Goal: Task Accomplishment & Management: Use online tool/utility

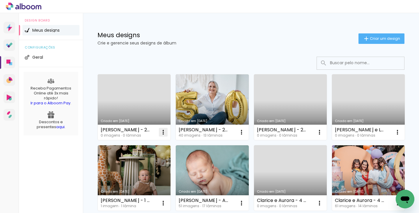
click at [164, 131] on iron-icon at bounding box center [163, 132] width 7 height 7
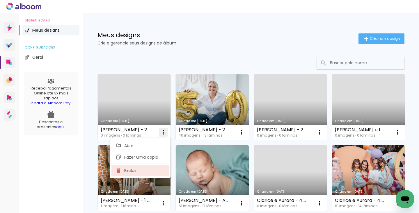
click at [145, 171] on paper-item "Excluir" at bounding box center [139, 171] width 57 height 12
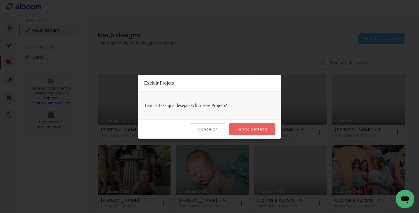
click at [268, 125] on paper-button "Tenho certeza" at bounding box center [252, 129] width 46 height 12
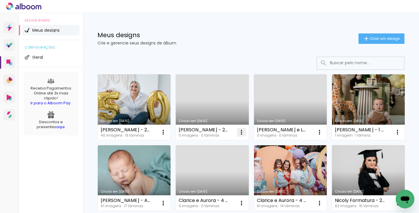
click at [242, 133] on iron-icon at bounding box center [241, 132] width 7 height 7
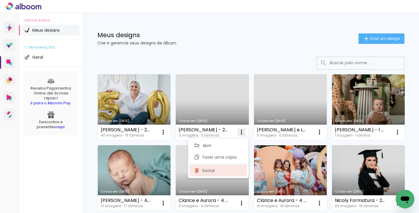
click at [228, 168] on paper-item "Excluir" at bounding box center [218, 171] width 57 height 12
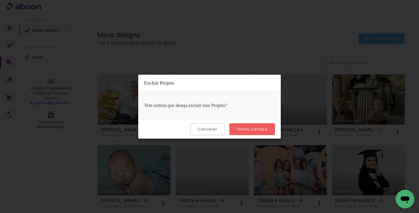
click at [0, 0] on slot "Tenho certeza" at bounding box center [0, 0] width 0 height 0
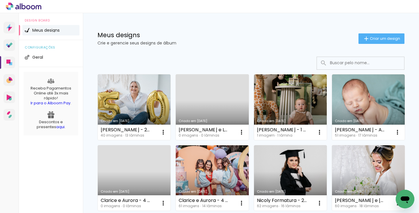
click at [217, 106] on link "Criado em [DATE]" at bounding box center [212, 108] width 73 height 66
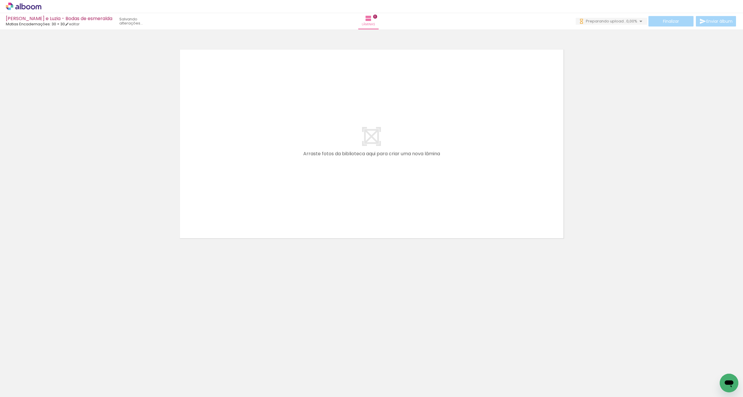
click at [32, 8] on icon at bounding box center [33, 7] width 4 height 4
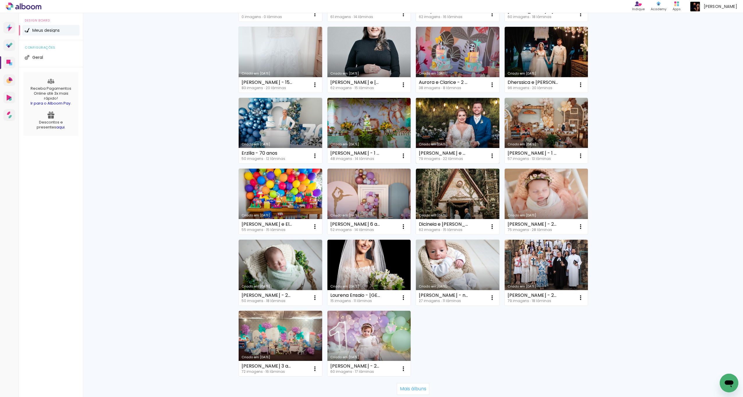
scroll to position [189, 0]
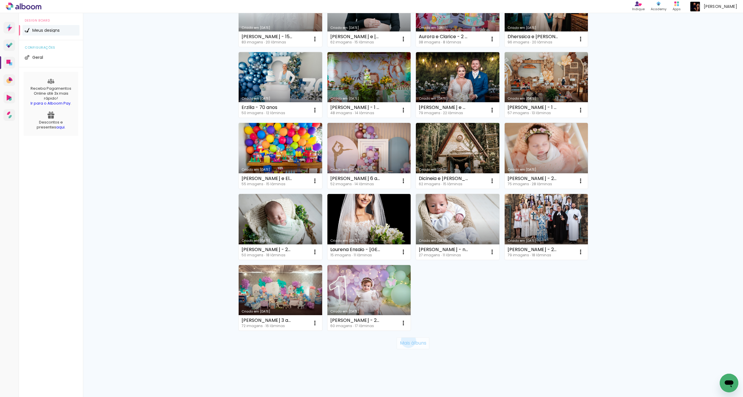
click at [0, 0] on slot "Mais álbuns" at bounding box center [0, 0] width 0 height 0
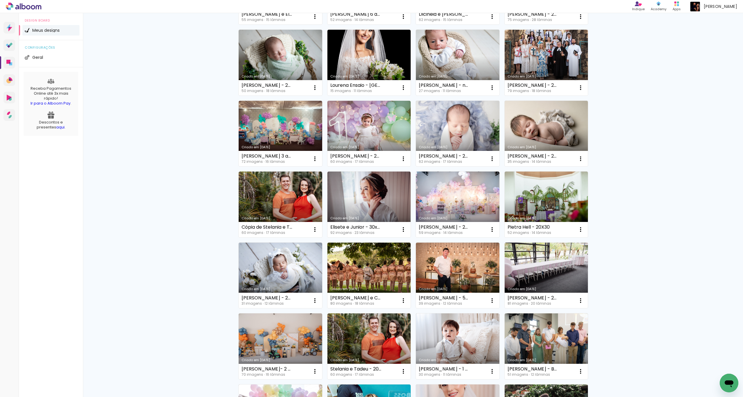
scroll to position [402, 0]
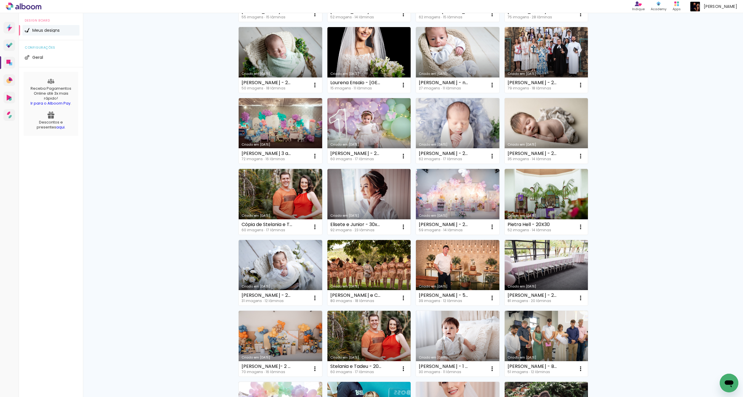
drag, startPoint x: 465, startPoint y: 192, endPoint x: 472, endPoint y: 195, distance: 7.8
click at [465, 192] on link "Criado em [DATE]" at bounding box center [458, 202] width 84 height 66
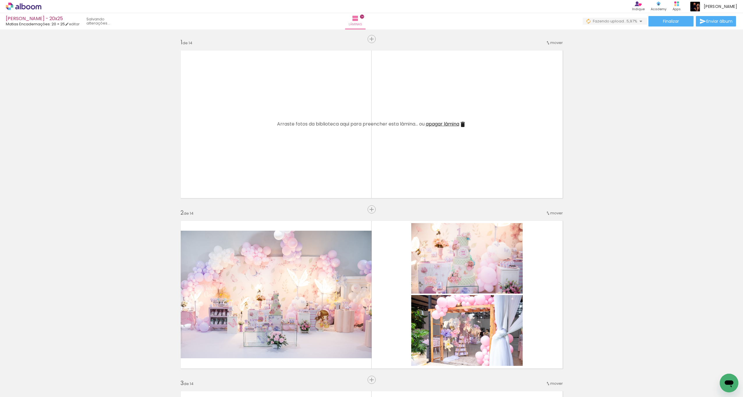
scroll to position [0, 381]
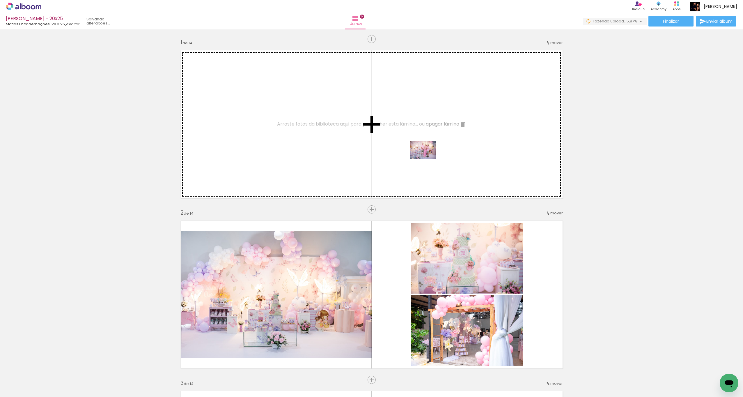
drag, startPoint x: 429, startPoint y: 383, endPoint x: 427, endPoint y: 159, distance: 223.8
click at [427, 159] on quentale-workspace at bounding box center [371, 198] width 743 height 397
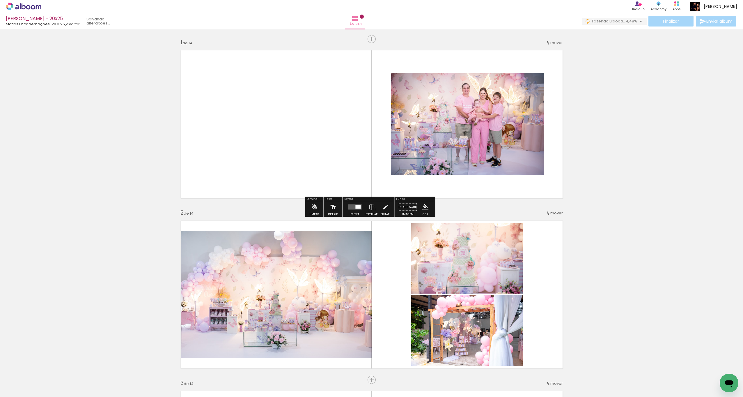
click at [470, 151] on quentale-photo at bounding box center [467, 124] width 153 height 102
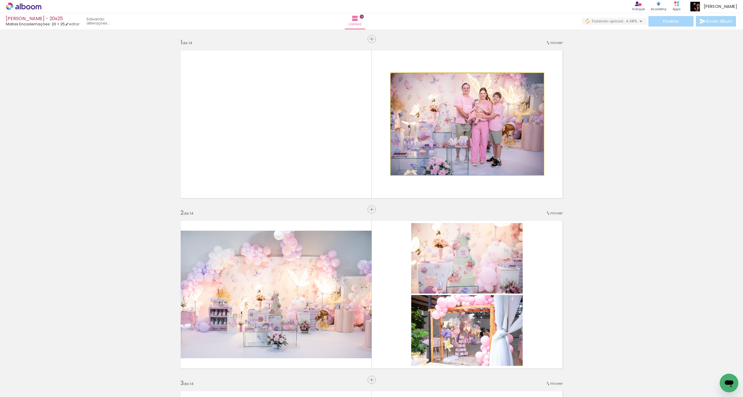
click at [469, 152] on quentale-photo at bounding box center [467, 124] width 153 height 102
click at [471, 150] on quentale-photo at bounding box center [467, 124] width 153 height 102
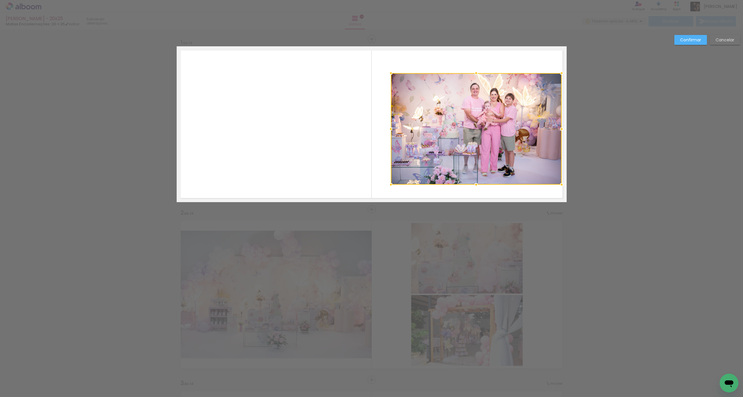
drag, startPoint x: 542, startPoint y: 176, endPoint x: 560, endPoint y: 184, distance: 19.3
click at [560, 184] on div at bounding box center [562, 185] width 12 height 12
click at [495, 137] on quentale-photo at bounding box center [476, 128] width 171 height 111
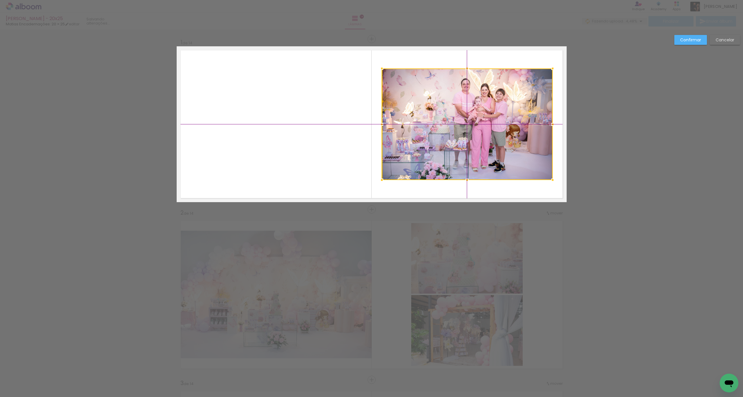
drag, startPoint x: 481, startPoint y: 127, endPoint x: 461, endPoint y: 141, distance: 25.3
click at [480, 126] on div at bounding box center [467, 123] width 171 height 111
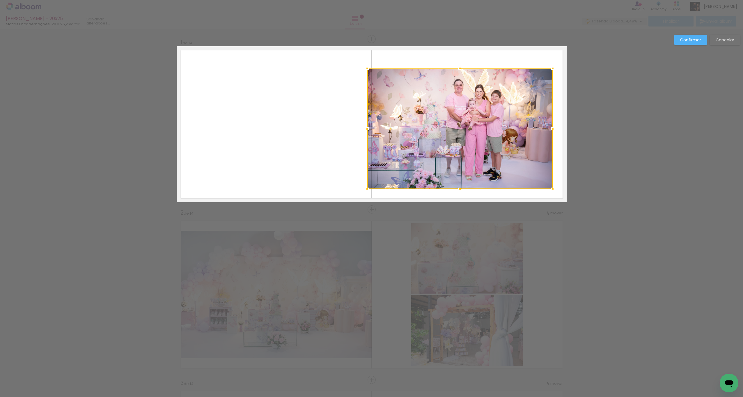
drag, startPoint x: 378, startPoint y: 179, endPoint x: 371, endPoint y: 179, distance: 7.3
click at [362, 185] on div at bounding box center [368, 189] width 12 height 12
click at [465, 137] on quentale-photo at bounding box center [460, 128] width 185 height 120
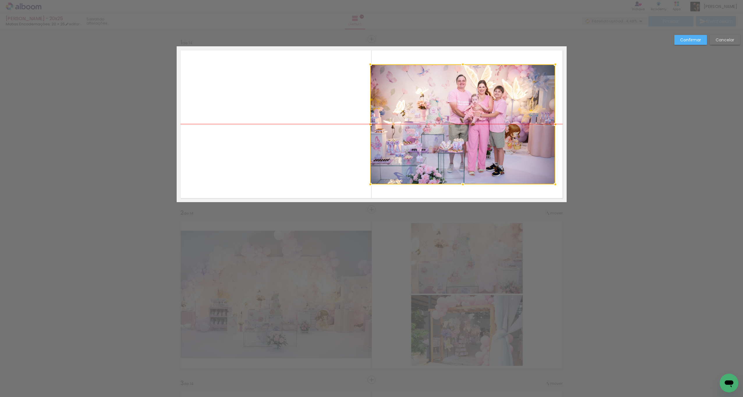
drag, startPoint x: 462, startPoint y: 134, endPoint x: 465, endPoint y: 132, distance: 4.1
click at [465, 132] on div at bounding box center [462, 124] width 185 height 120
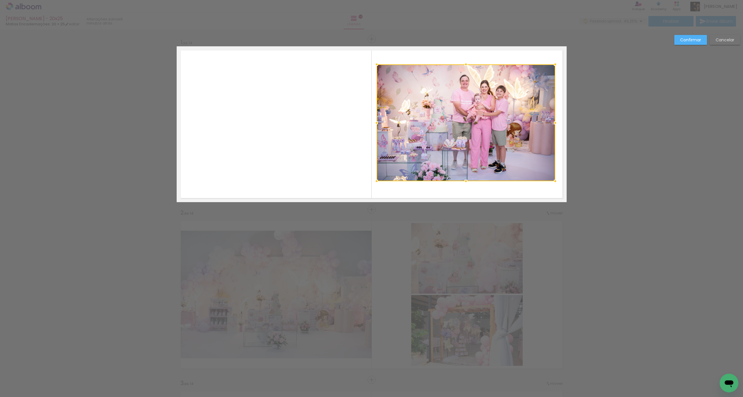
drag, startPoint x: 368, startPoint y: 184, endPoint x: 385, endPoint y: 173, distance: 20.4
click at [374, 180] on div at bounding box center [377, 181] width 12 height 12
click at [466, 134] on quentale-photo at bounding box center [466, 122] width 179 height 117
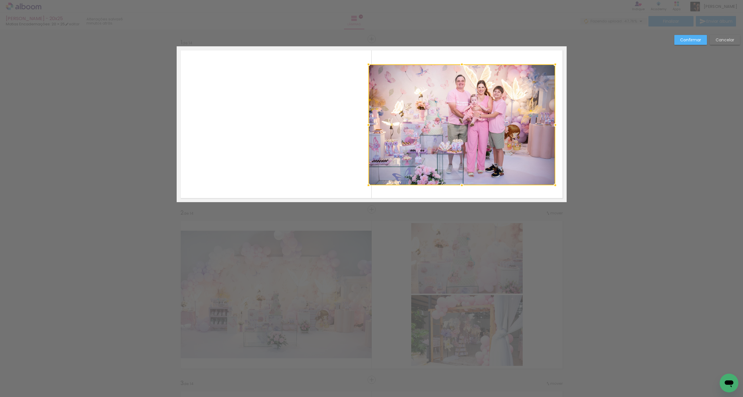
drag, startPoint x: 373, startPoint y: 182, endPoint x: 366, endPoint y: 185, distance: 6.8
click at [366, 185] on div at bounding box center [369, 185] width 12 height 12
click at [462, 131] on div at bounding box center [461, 124] width 187 height 121
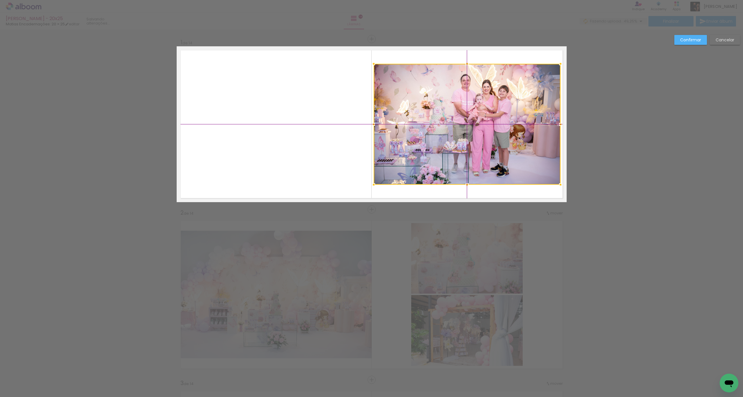
drag, startPoint x: 465, startPoint y: 124, endPoint x: 469, endPoint y: 123, distance: 3.8
click at [470, 124] on div at bounding box center [467, 124] width 187 height 121
click at [0, 0] on slot "Confirmar" at bounding box center [0, 0] width 0 height 0
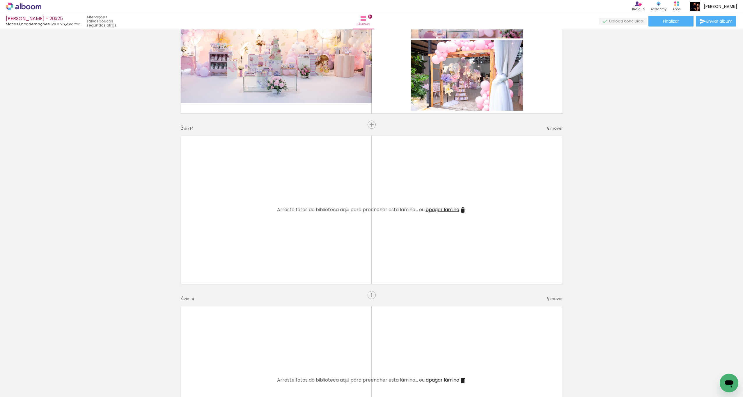
scroll to position [0, 396]
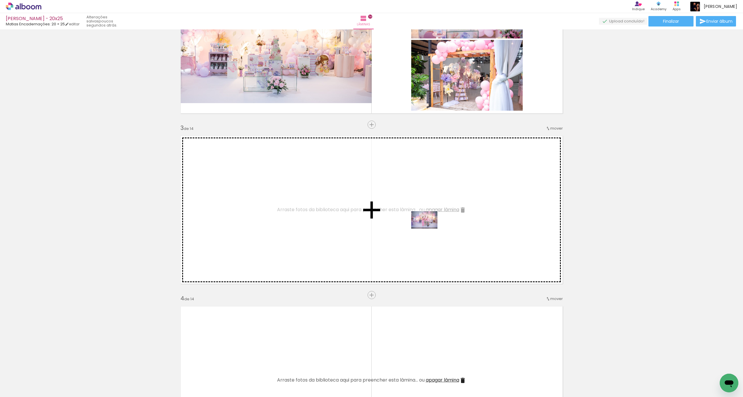
drag, startPoint x: 448, startPoint y: 382, endPoint x: 428, endPoint y: 228, distance: 155.3
click at [428, 228] on quentale-workspace at bounding box center [371, 198] width 743 height 397
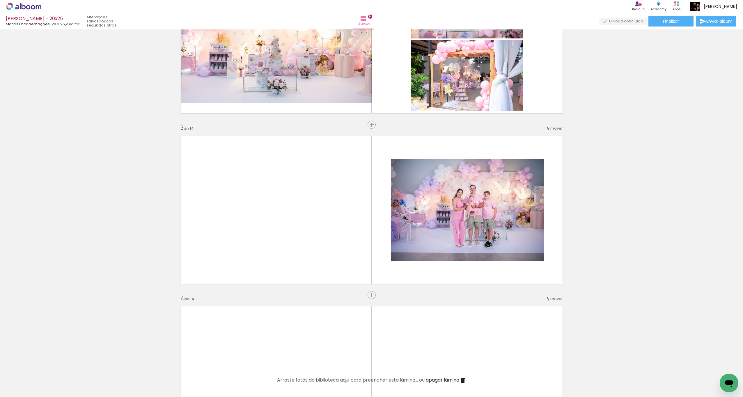
scroll to position [0, 329]
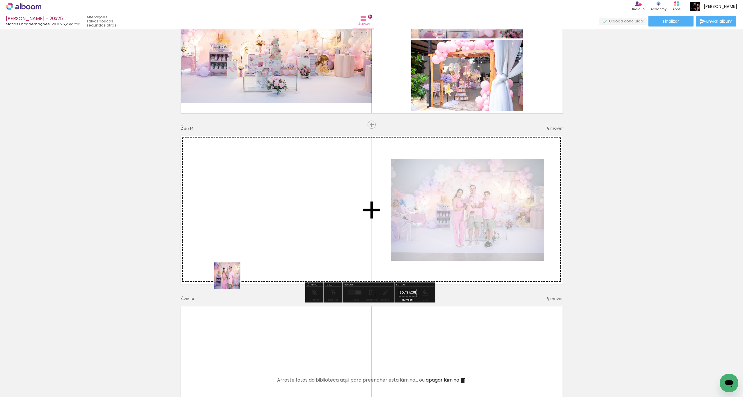
drag, startPoint x: 202, startPoint y: 359, endPoint x: 251, endPoint y: 230, distance: 138.3
click at [251, 230] on quentale-workspace at bounding box center [371, 198] width 743 height 397
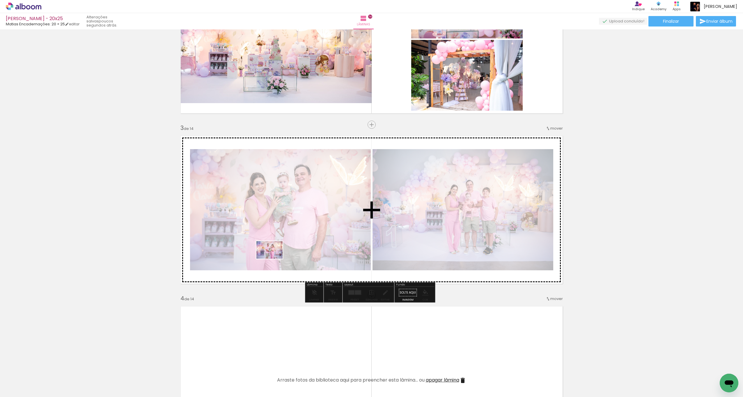
drag, startPoint x: 190, startPoint y: 364, endPoint x: 267, endPoint y: 247, distance: 140.5
click at [274, 258] on quentale-workspace at bounding box center [371, 198] width 743 height 397
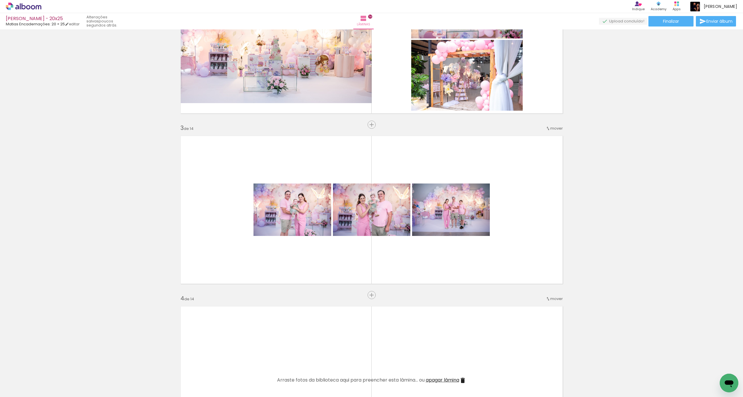
scroll to position [0, 0]
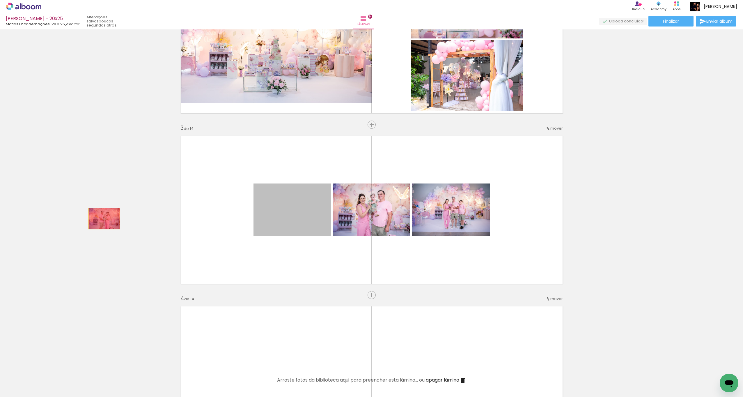
drag, startPoint x: 267, startPoint y: 220, endPoint x: 97, endPoint y: 217, distance: 170.3
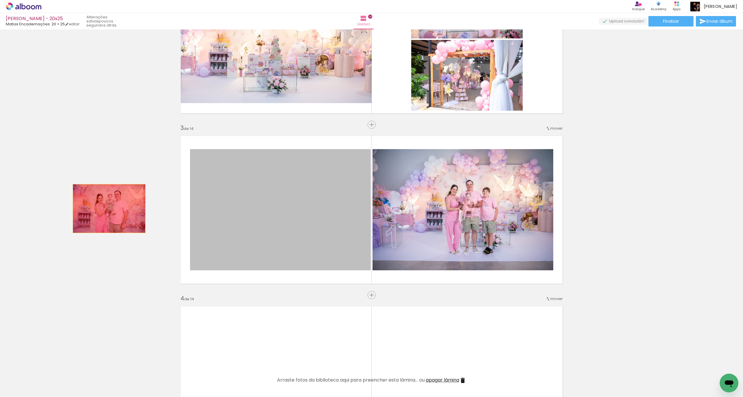
drag, startPoint x: 288, startPoint y: 217, endPoint x: 111, endPoint y: 229, distance: 177.4
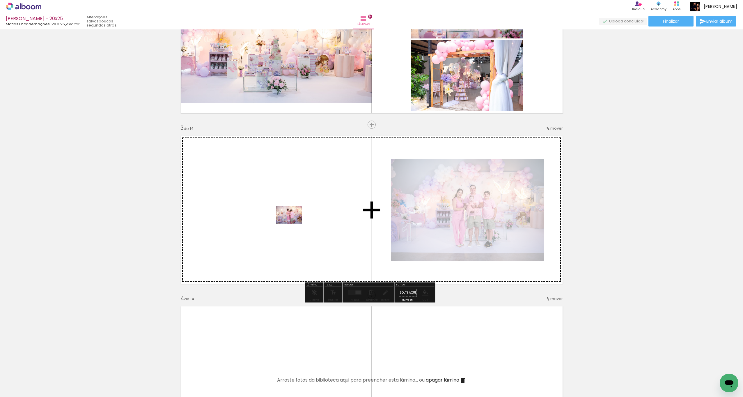
drag, startPoint x: 158, startPoint y: 382, endPoint x: 293, endPoint y: 224, distance: 207.5
click at [293, 224] on quentale-workspace at bounding box center [371, 198] width 743 height 397
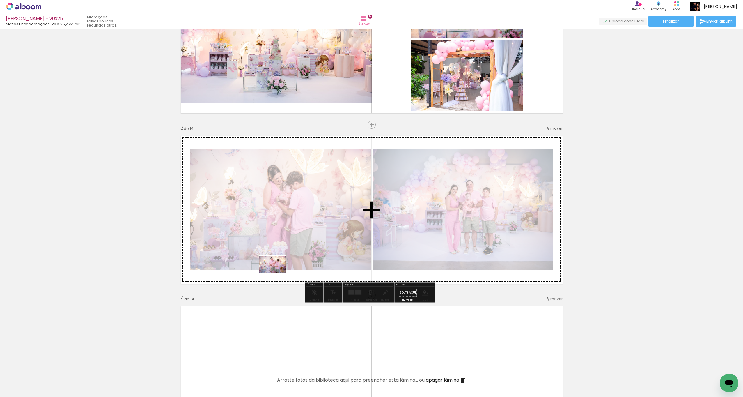
drag, startPoint x: 225, startPoint y: 385, endPoint x: 276, endPoint y: 277, distance: 119.1
click at [277, 272] on quentale-workspace at bounding box center [371, 198] width 743 height 397
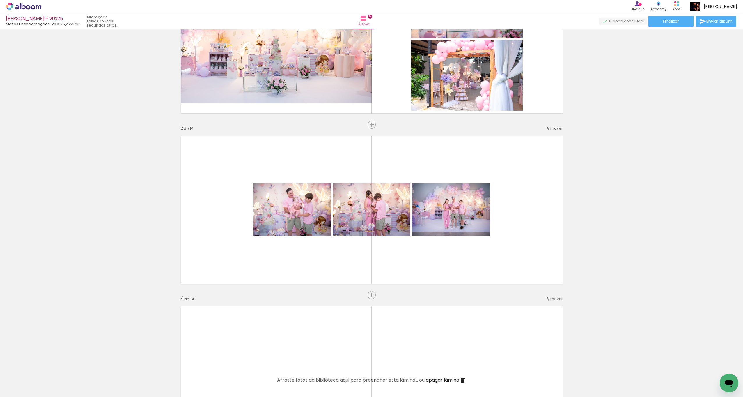
scroll to position [0, 174]
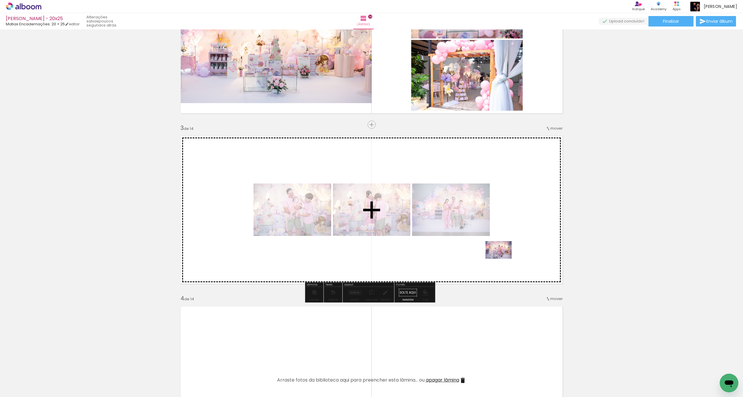
drag, startPoint x: 572, startPoint y: 379, endPoint x: 519, endPoint y: 260, distance: 130.7
click at [505, 258] on quentale-workspace at bounding box center [371, 198] width 743 height 397
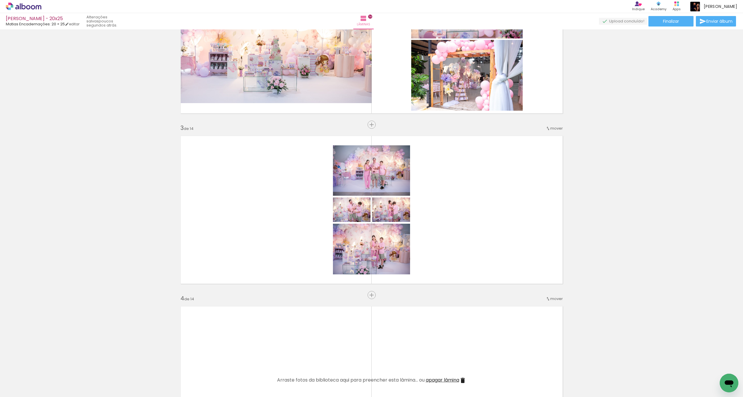
scroll to position [0, 0]
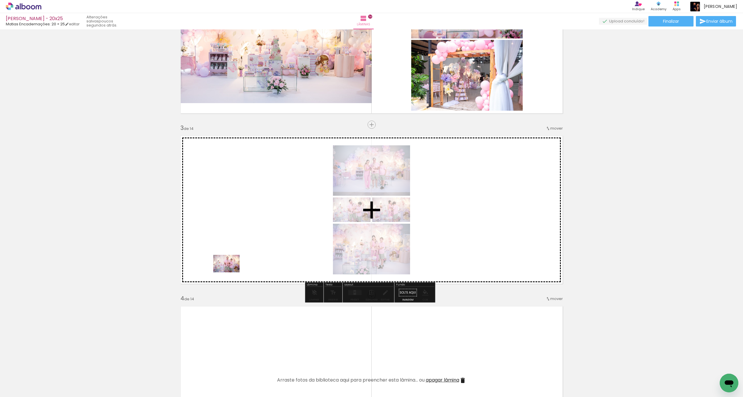
drag, startPoint x: 190, startPoint y: 375, endPoint x: 260, endPoint y: 287, distance: 113.0
click at [244, 249] on quentale-workspace at bounding box center [371, 198] width 743 height 397
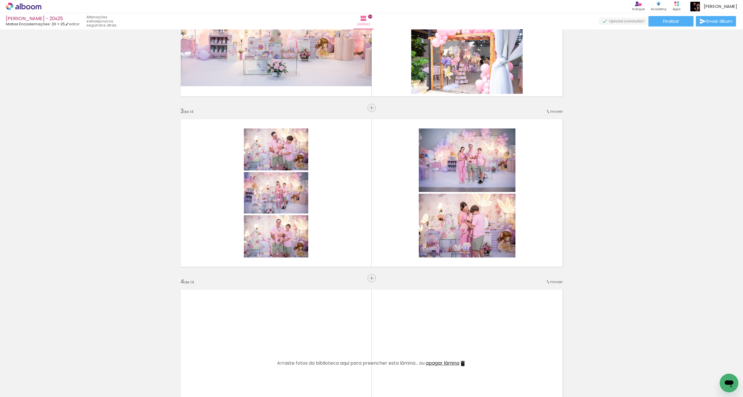
scroll to position [281, 0]
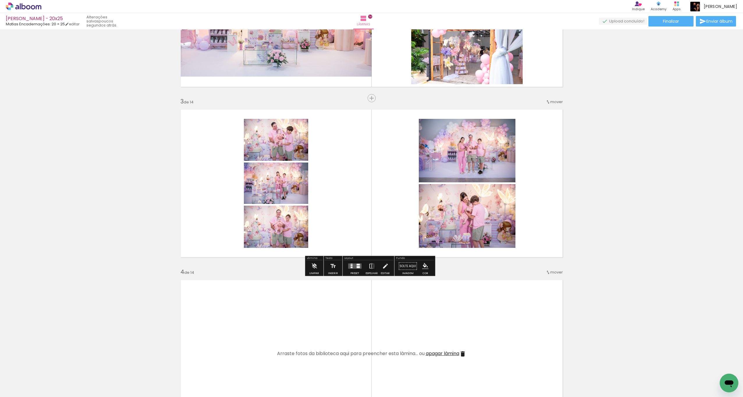
click at [350, 267] on quentale-layouter at bounding box center [354, 265] width 13 height 5
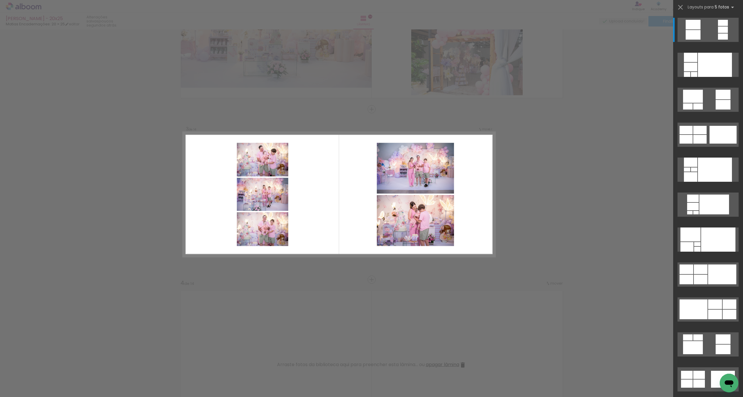
scroll to position [270, 0]
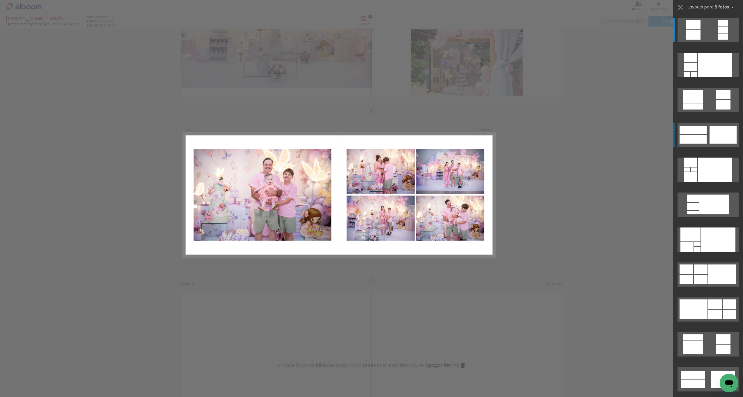
click at [710, 131] on div at bounding box center [723, 135] width 27 height 18
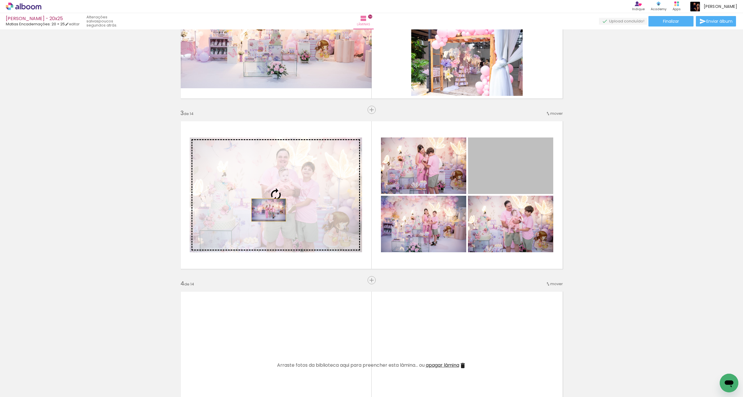
drag, startPoint x: 513, startPoint y: 173, endPoint x: 284, endPoint y: 197, distance: 230.4
click at [0, 0] on slot at bounding box center [0, 0] width 0 height 0
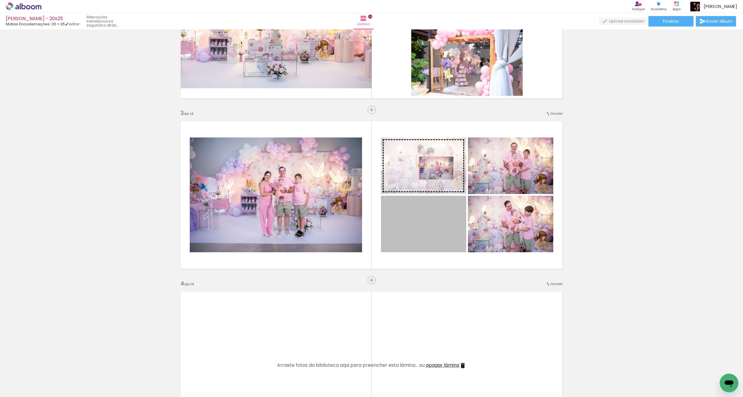
drag, startPoint x: 436, startPoint y: 225, endPoint x: 446, endPoint y: 173, distance: 53.3
click at [0, 0] on slot at bounding box center [0, 0] width 0 height 0
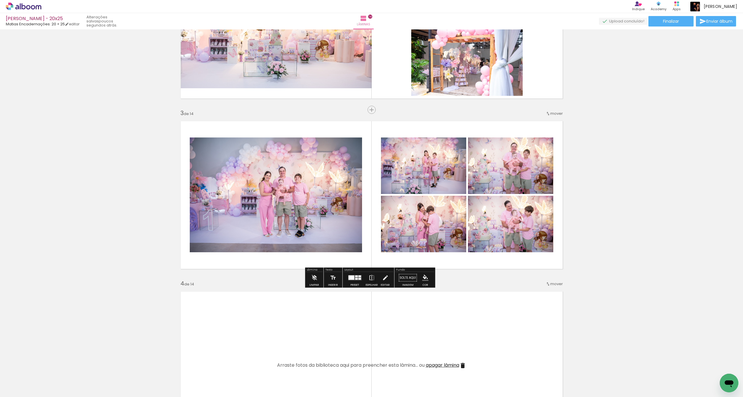
click at [254, 189] on quentale-photo at bounding box center [276, 194] width 172 height 115
drag, startPoint x: 254, startPoint y: 189, endPoint x: 263, endPoint y: 187, distance: 8.9
click at [254, 189] on quentale-photo at bounding box center [276, 194] width 172 height 115
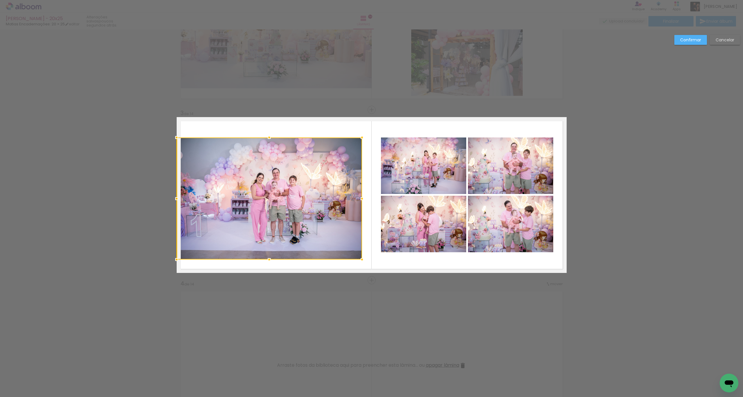
drag, startPoint x: 187, startPoint y: 253, endPoint x: 178, endPoint y: 258, distance: 10.0
click at [176, 260] on div at bounding box center [177, 260] width 12 height 12
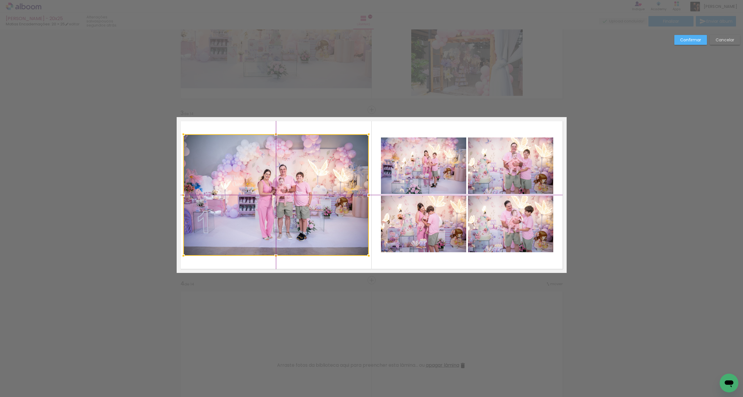
click at [279, 210] on div at bounding box center [275, 194] width 185 height 121
click at [691, 42] on paper-button "Confirmar" at bounding box center [690, 40] width 33 height 10
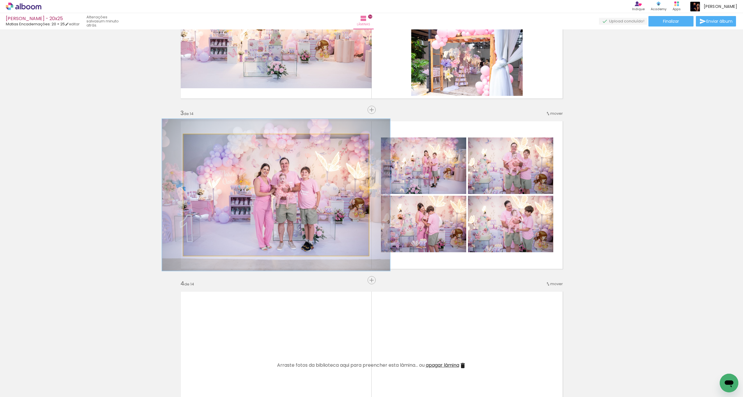
drag, startPoint x: 198, startPoint y: 140, endPoint x: 209, endPoint y: 141, distance: 10.8
type paper-slider "123"
click at [203, 140] on div at bounding box center [201, 140] width 9 height 9
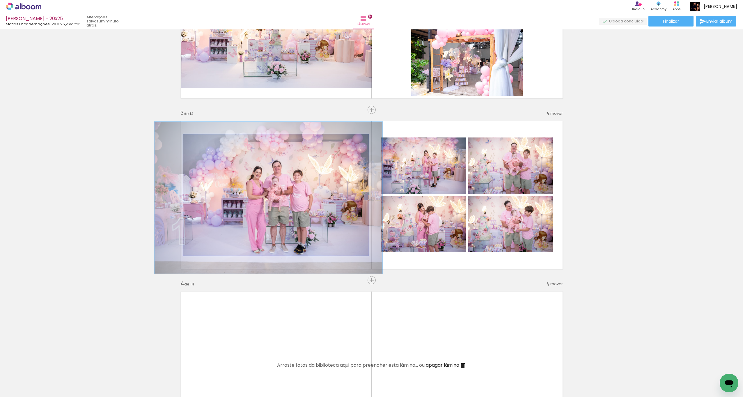
drag, startPoint x: 251, startPoint y: 171, endPoint x: 244, endPoint y: 174, distance: 7.6
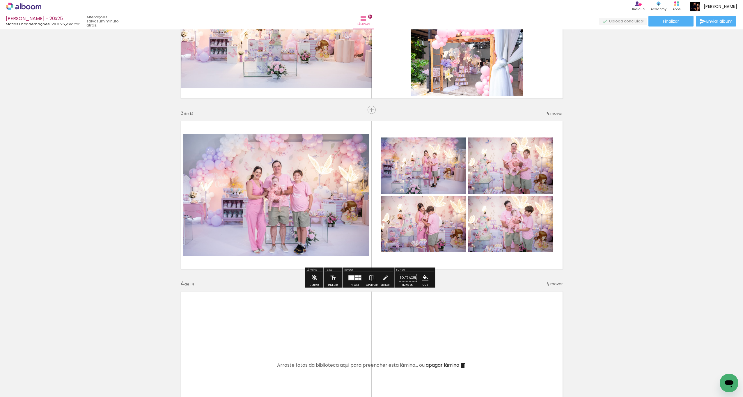
click at [435, 173] on quentale-photo at bounding box center [423, 165] width 85 height 56
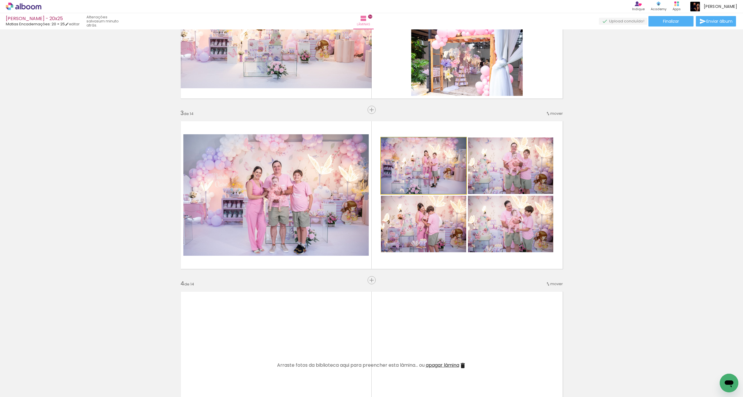
click at [436, 173] on quentale-photo at bounding box center [423, 165] width 85 height 56
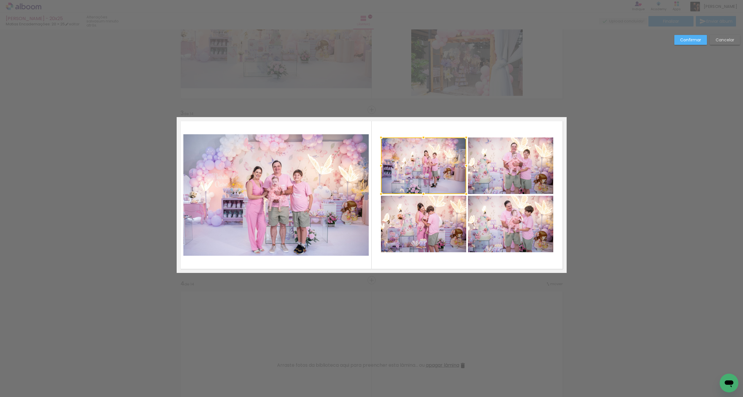
click at [516, 161] on quentale-photo at bounding box center [510, 165] width 85 height 56
click at [432, 232] on quentale-photo at bounding box center [423, 224] width 85 height 56
click at [493, 234] on div at bounding box center [467, 194] width 172 height 115
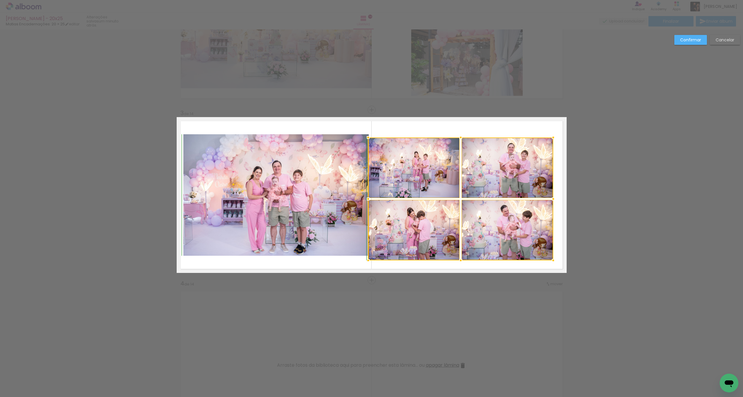
drag, startPoint x: 371, startPoint y: 256, endPoint x: 378, endPoint y: 247, distance: 11.6
click at [367, 258] on div at bounding box center [368, 260] width 12 height 12
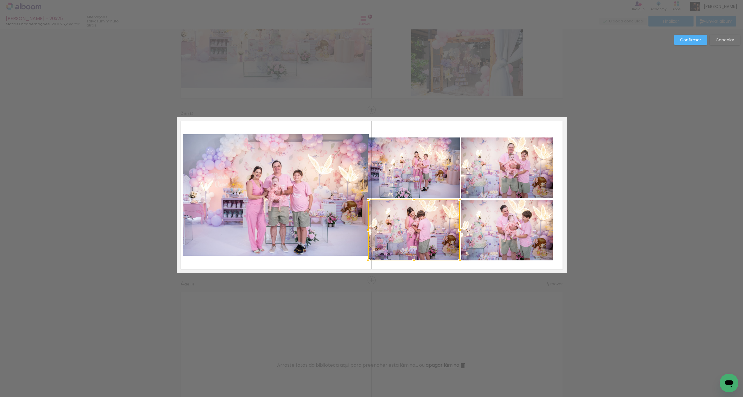
click at [416, 184] on quentale-photo at bounding box center [414, 167] width 92 height 61
click at [418, 223] on div at bounding box center [414, 198] width 92 height 123
click at [482, 228] on quentale-photo at bounding box center [507, 230] width 92 height 61
click at [477, 187] on div at bounding box center [460, 198] width 185 height 123
click at [444, 220] on div at bounding box center [460, 198] width 185 height 123
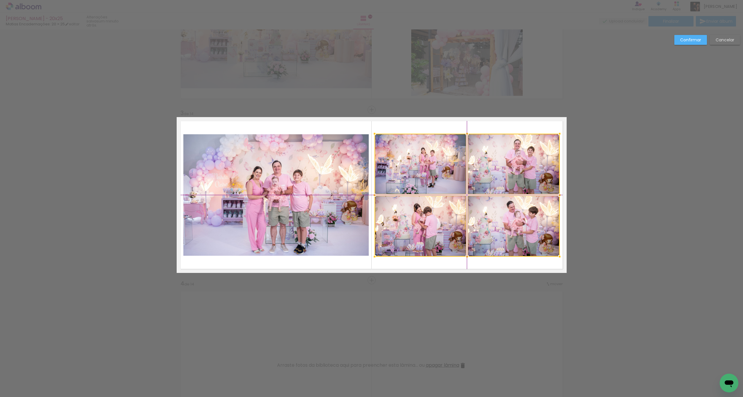
click at [454, 222] on div at bounding box center [467, 195] width 185 height 123
click at [0, 0] on slot "Confirmar" at bounding box center [0, 0] width 0 height 0
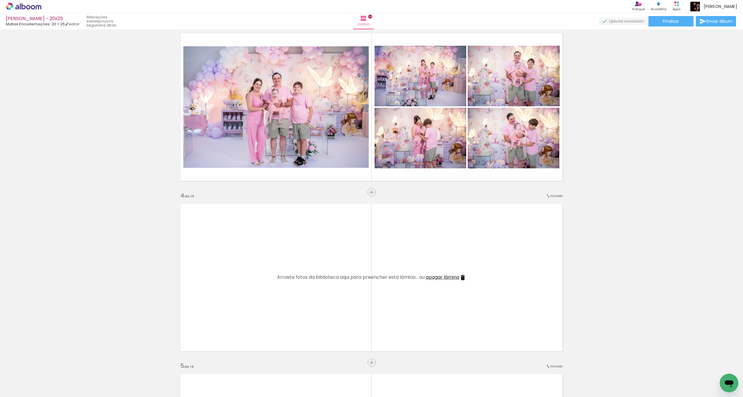
scroll to position [359, 0]
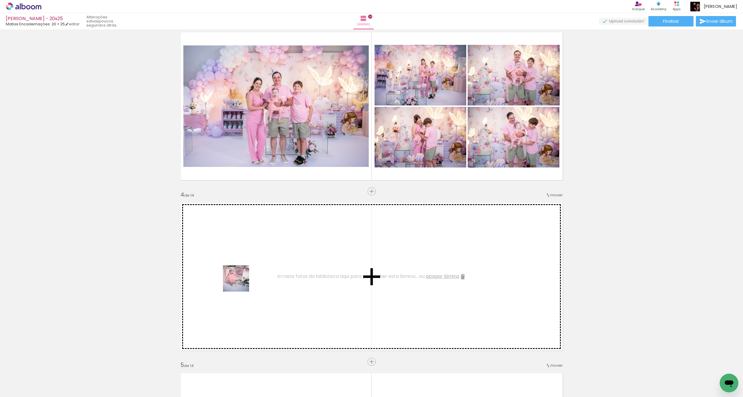
drag, startPoint x: 212, startPoint y: 354, endPoint x: 246, endPoint y: 285, distance: 77.1
click at [240, 282] on quentale-workspace at bounding box center [371, 198] width 743 height 397
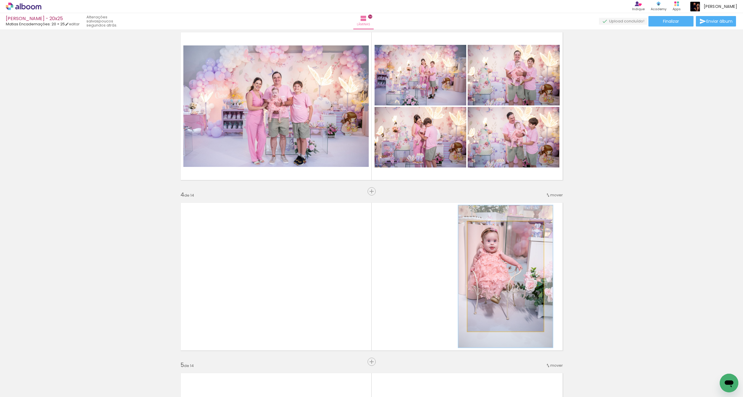
drag, startPoint x: 480, startPoint y: 228, endPoint x: 484, endPoint y: 231, distance: 4.8
type paper-slider "124"
click at [483, 228] on div at bounding box center [485, 227] width 5 height 5
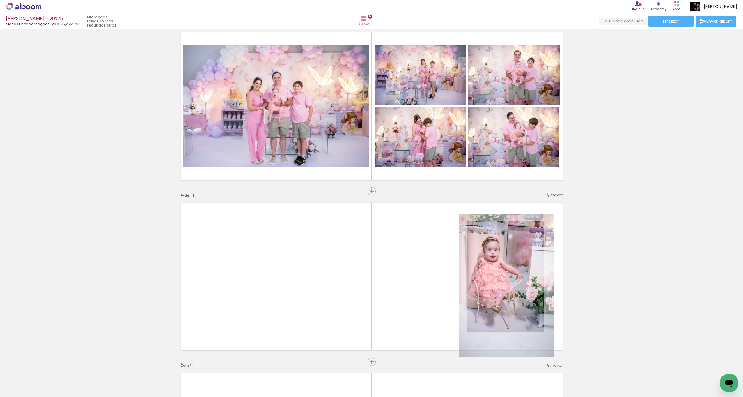
drag, startPoint x: 496, startPoint y: 279, endPoint x: 500, endPoint y: 283, distance: 6.2
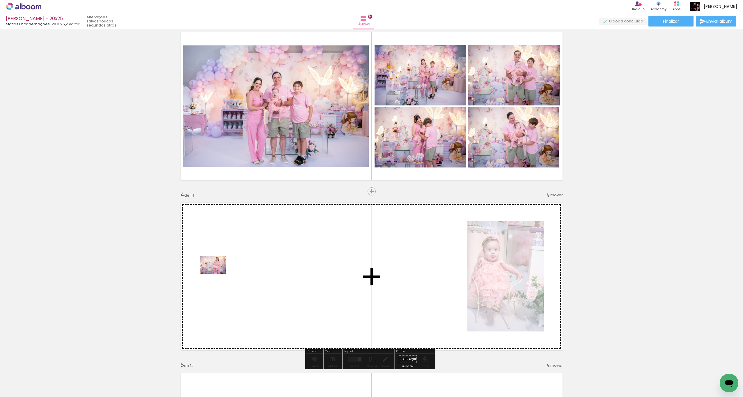
drag, startPoint x: 75, startPoint y: 378, endPoint x: 161, endPoint y: 339, distance: 94.5
click at [217, 274] on quentale-workspace at bounding box center [371, 198] width 743 height 397
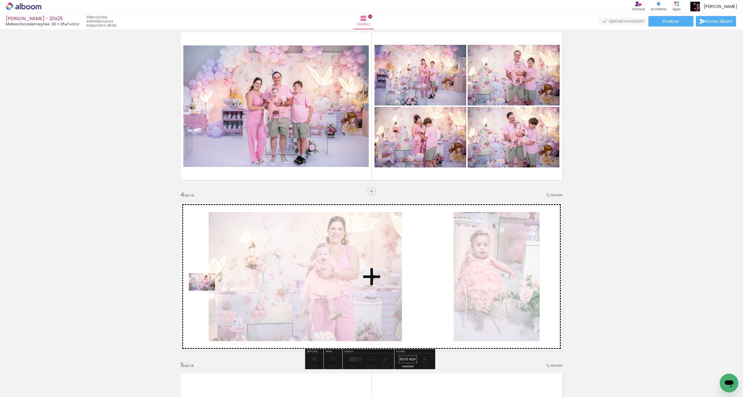
drag, startPoint x: 134, startPoint y: 382, endPoint x: 228, endPoint y: 290, distance: 131.5
click at [207, 290] on quentale-workspace at bounding box center [371, 198] width 743 height 397
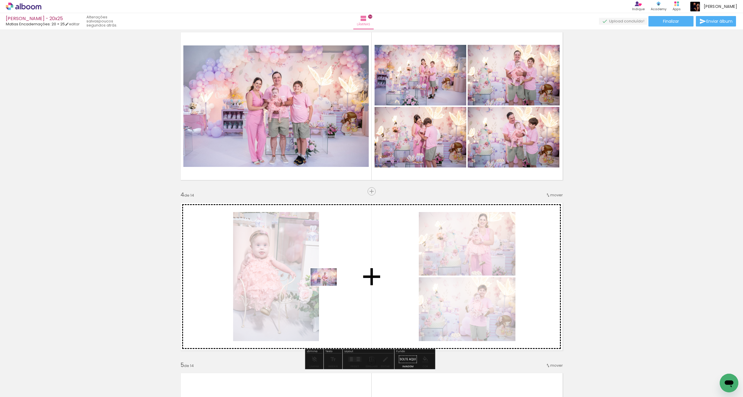
drag, startPoint x: 129, startPoint y: 380, endPoint x: 328, endPoint y: 286, distance: 220.6
click at [328, 286] on quentale-workspace at bounding box center [371, 198] width 743 height 397
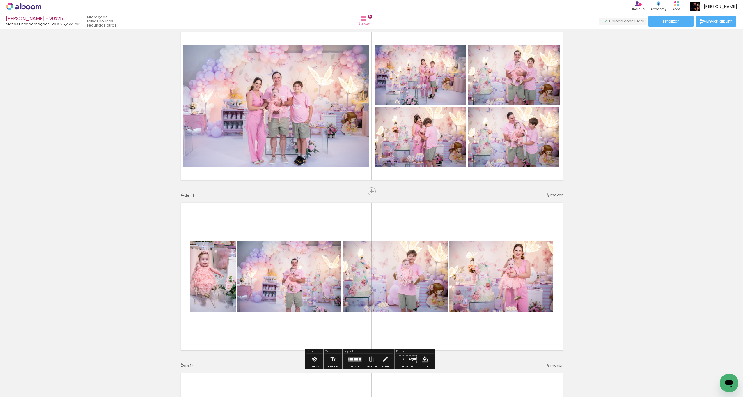
click at [351, 358] on quentale-layouter at bounding box center [354, 359] width 13 height 5
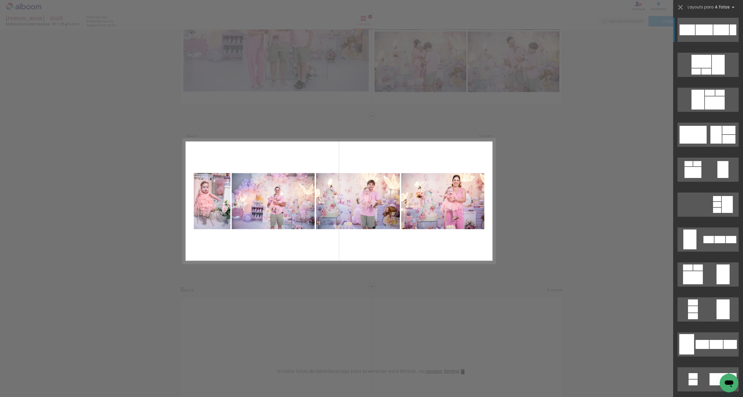
scroll to position [440, 0]
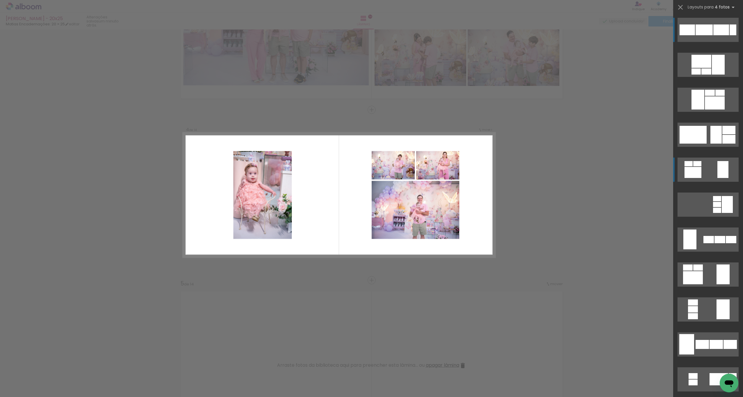
click at [711, 168] on quentale-layouter at bounding box center [708, 169] width 61 height 24
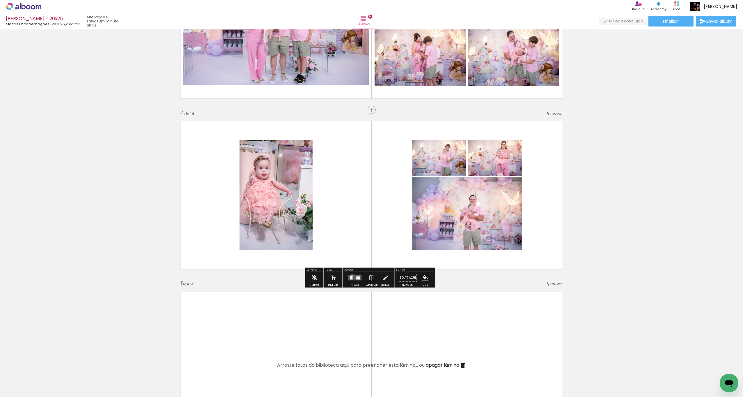
click at [352, 274] on div at bounding box center [355, 278] width 16 height 12
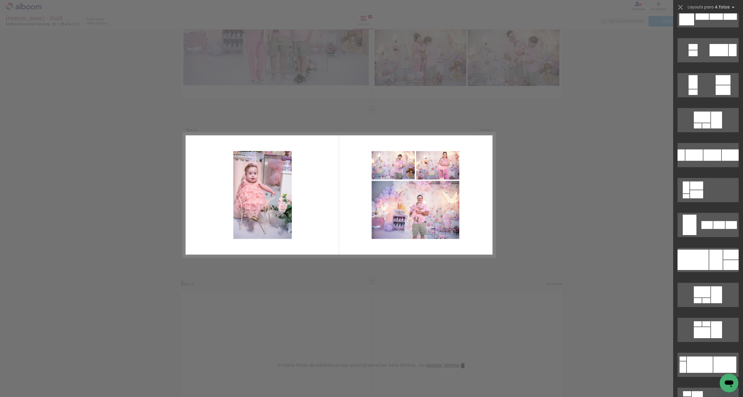
scroll to position [338, 0]
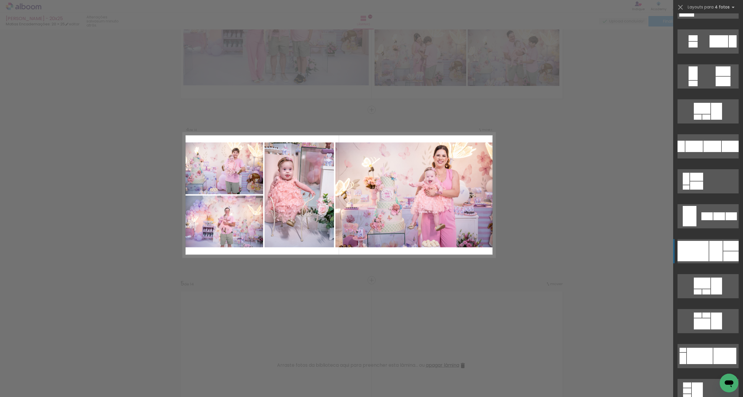
click at [709, 252] on div at bounding box center [715, 251] width 13 height 20
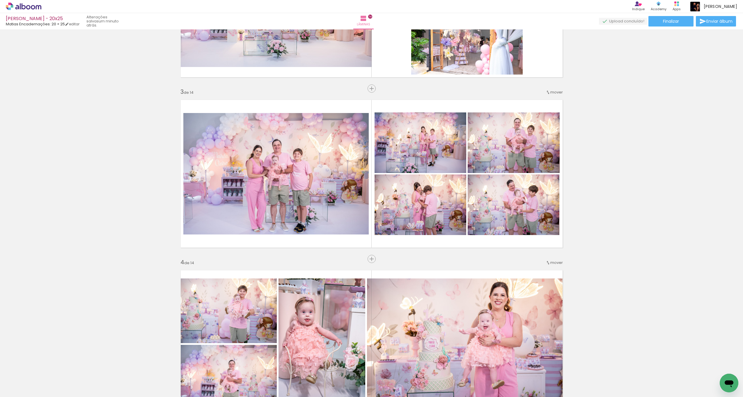
scroll to position [300, 0]
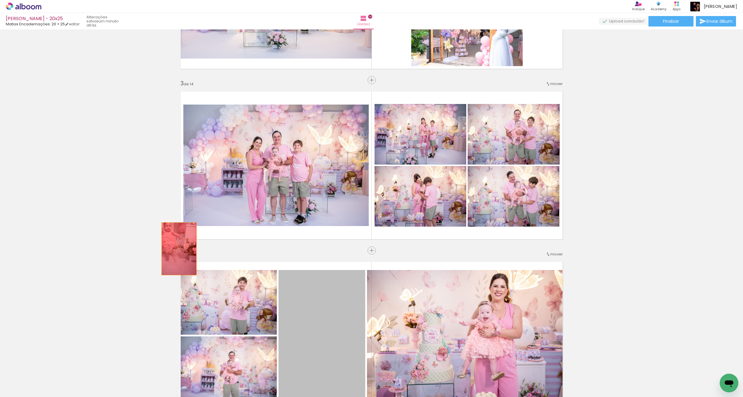
drag, startPoint x: 324, startPoint y: 316, endPoint x: 177, endPoint y: 201, distance: 186.2
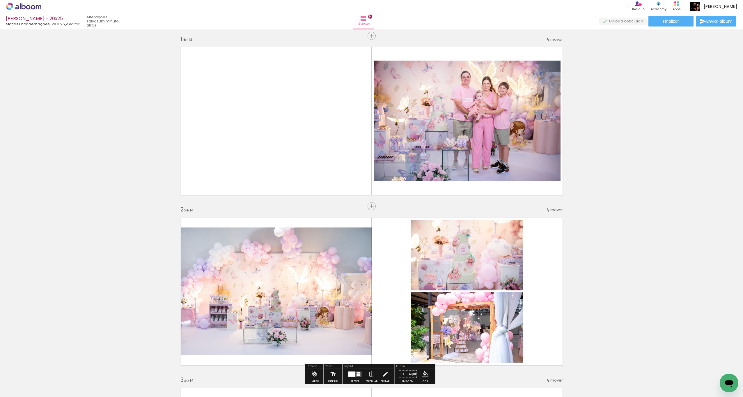
scroll to position [3, 0]
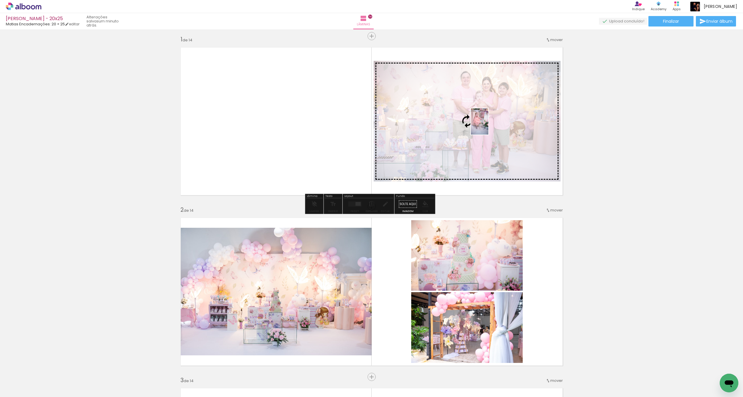
drag, startPoint x: 139, startPoint y: 367, endPoint x: 492, endPoint y: 140, distance: 420.3
click at [488, 125] on quentale-workspace at bounding box center [371, 198] width 743 height 397
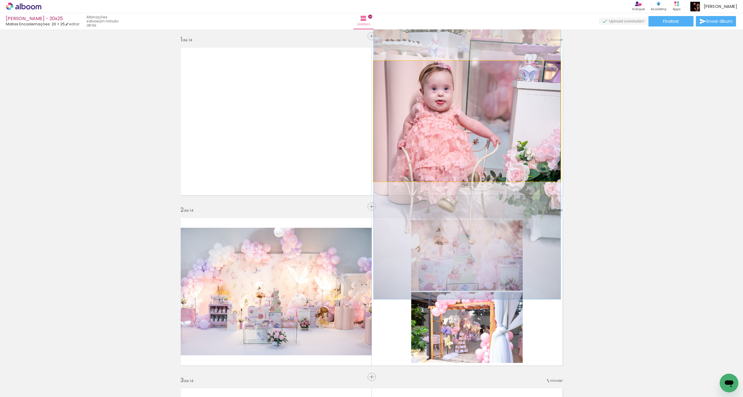
drag, startPoint x: 463, startPoint y: 132, endPoint x: 469, endPoint y: 168, distance: 36.8
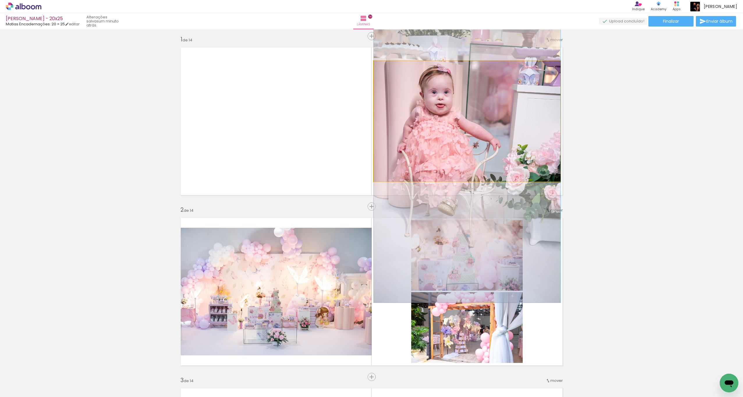
drag, startPoint x: 479, startPoint y: 148, endPoint x: 510, endPoint y: 143, distance: 30.9
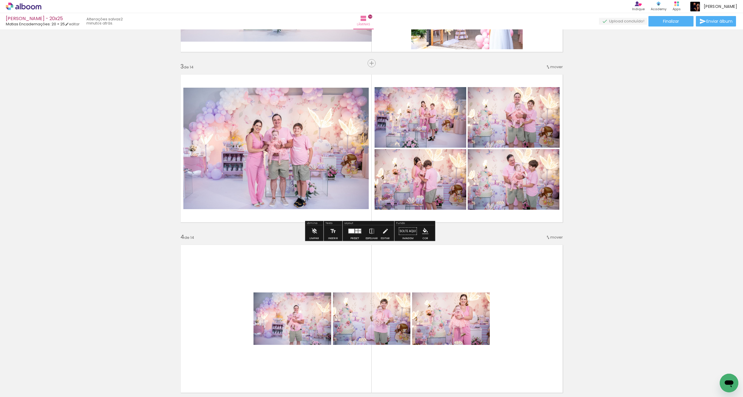
scroll to position [314, 0]
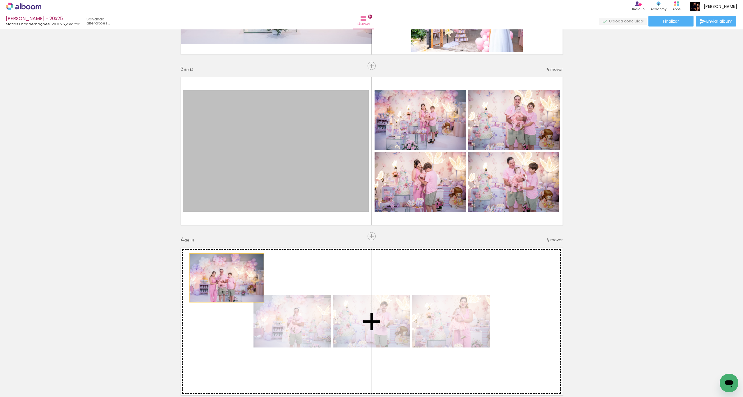
drag, startPoint x: 317, startPoint y: 137, endPoint x: 342, endPoint y: 273, distance: 138.2
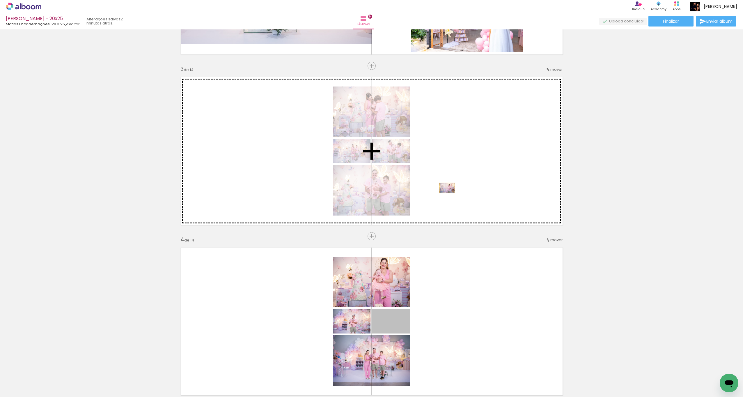
drag, startPoint x: 396, startPoint y: 327, endPoint x: 375, endPoint y: 309, distance: 28.0
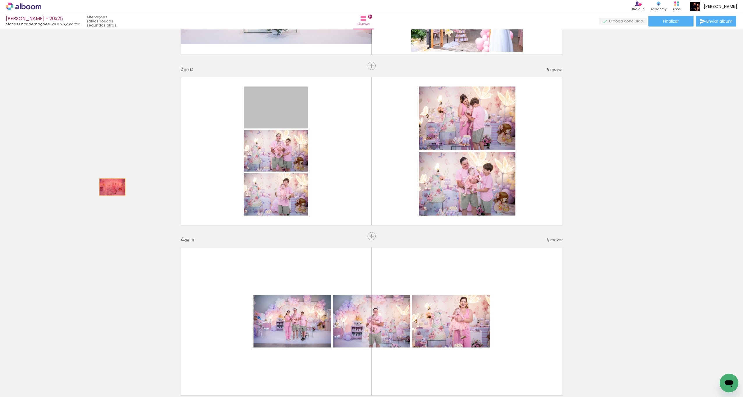
drag, startPoint x: 290, startPoint y: 116, endPoint x: 109, endPoint y: 181, distance: 193.0
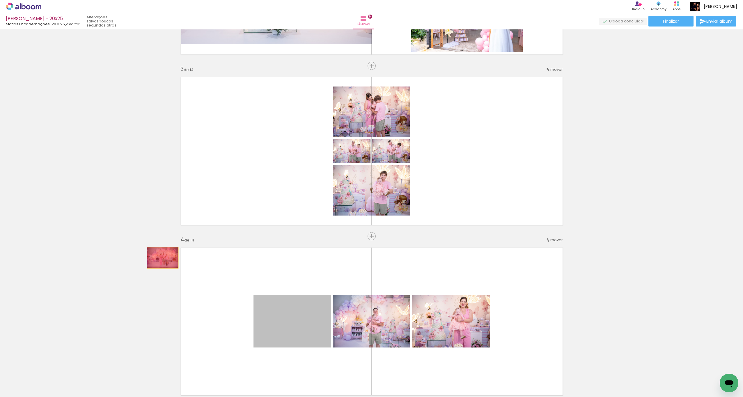
drag, startPoint x: 316, startPoint y: 324, endPoint x: 116, endPoint y: 231, distance: 221.2
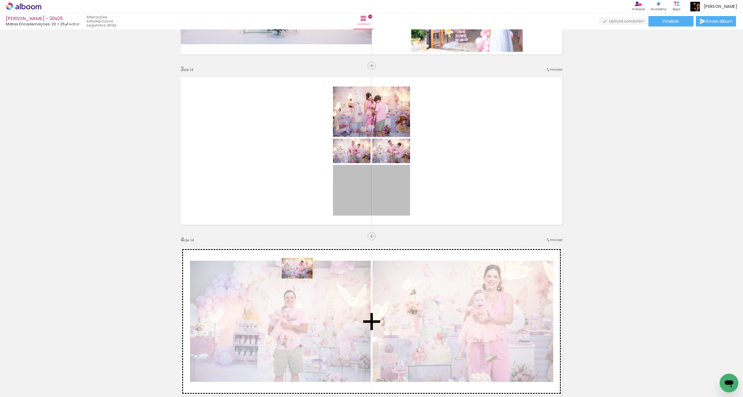
drag, startPoint x: 379, startPoint y: 193, endPoint x: 377, endPoint y: 214, distance: 21.3
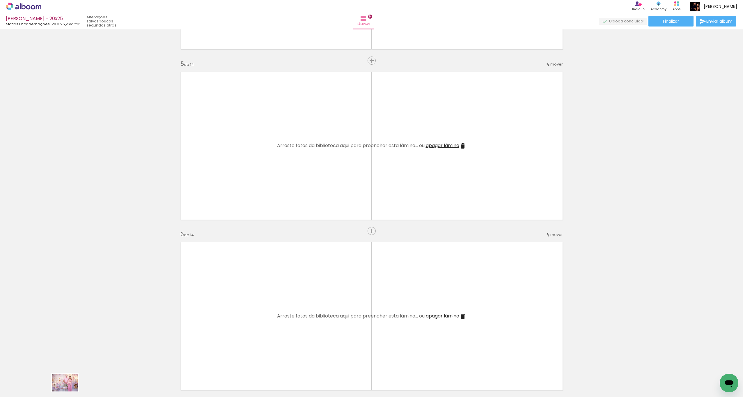
scroll to position [1, 0]
drag, startPoint x: 81, startPoint y: 373, endPoint x: 72, endPoint y: 376, distance: 9.7
click at [68, 387] on iron-image at bounding box center [58, 377] width 30 height 20
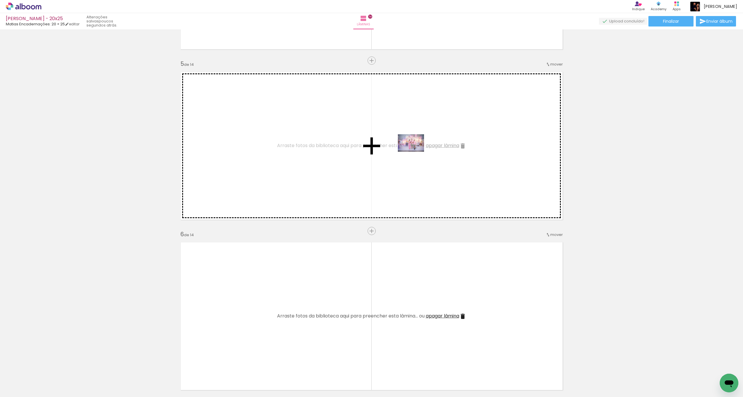
drag, startPoint x: 541, startPoint y: 378, endPoint x: 417, endPoint y: 153, distance: 256.9
click at [417, 153] on quentale-workspace at bounding box center [371, 198] width 743 height 397
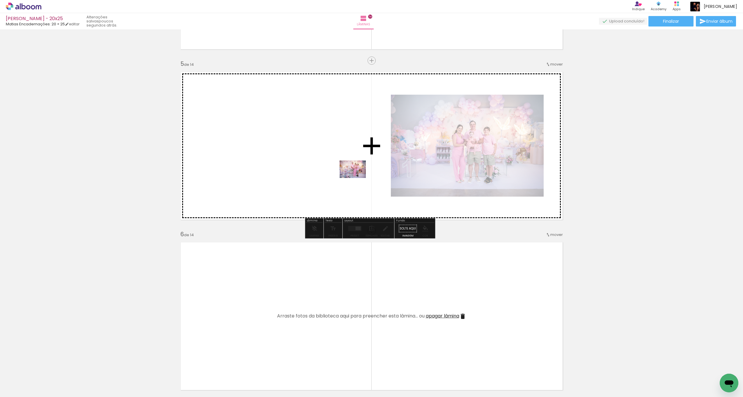
drag, startPoint x: 467, startPoint y: 380, endPoint x: 357, endPoint y: 178, distance: 230.2
click at [357, 178] on quentale-workspace at bounding box center [371, 198] width 743 height 397
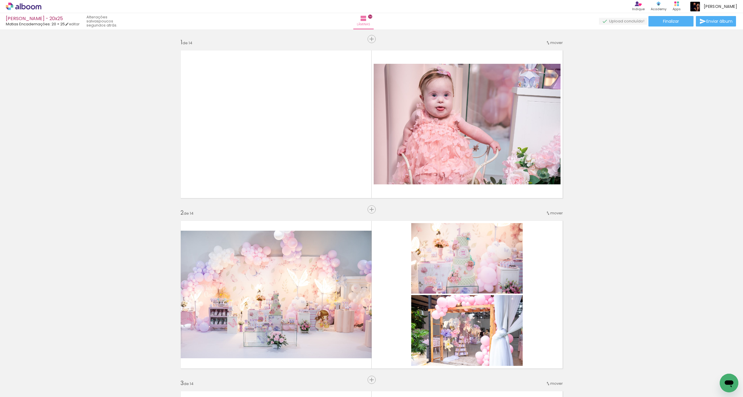
scroll to position [1, 109]
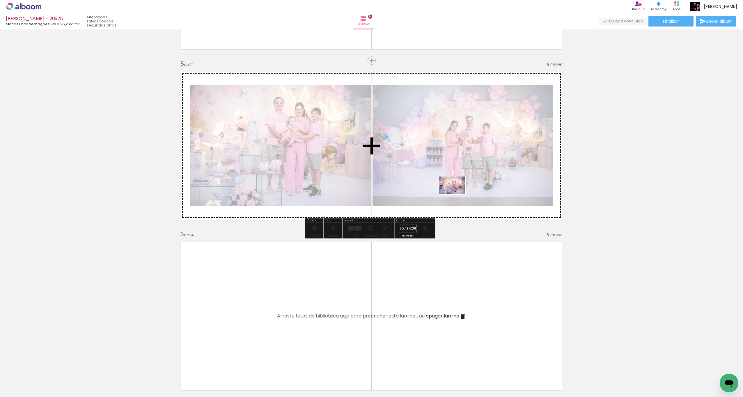
drag, startPoint x: 481, startPoint y: 338, endPoint x: 528, endPoint y: 253, distance: 97.2
click at [457, 193] on quentale-workspace at bounding box center [371, 198] width 743 height 397
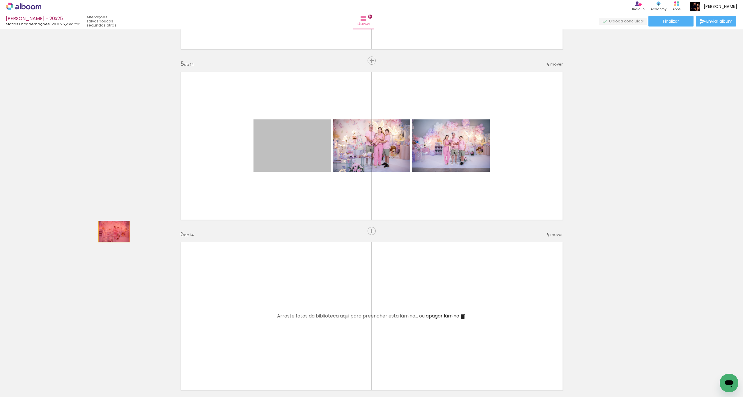
drag, startPoint x: 321, startPoint y: 148, endPoint x: 111, endPoint y: 226, distance: 223.8
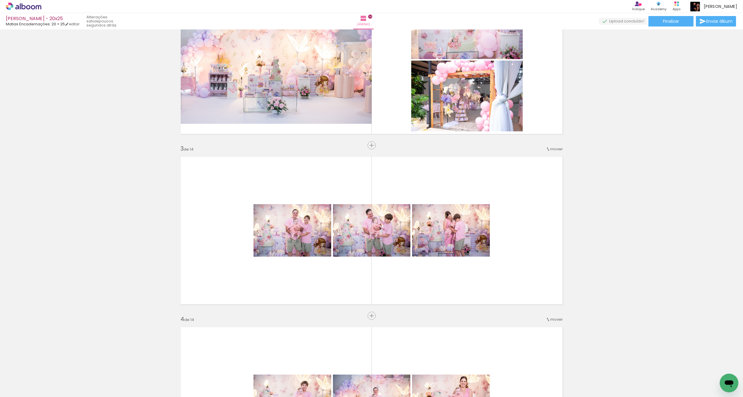
scroll to position [253, 0]
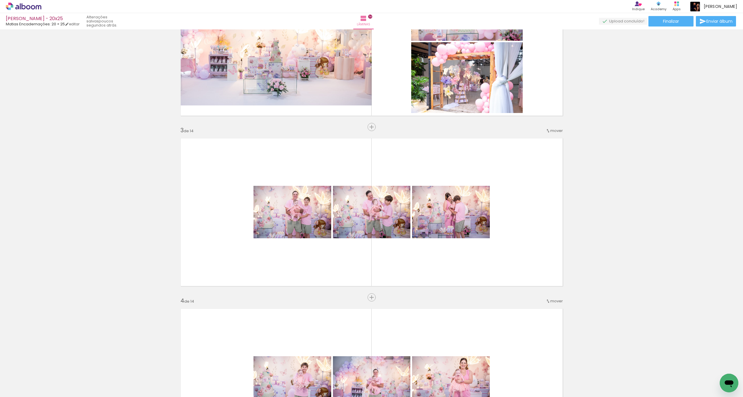
drag, startPoint x: 480, startPoint y: 390, endPoint x: 479, endPoint y: 386, distance: 4.2
click at [482, 389] on quentale-thumb at bounding box center [470, 376] width 33 height 33
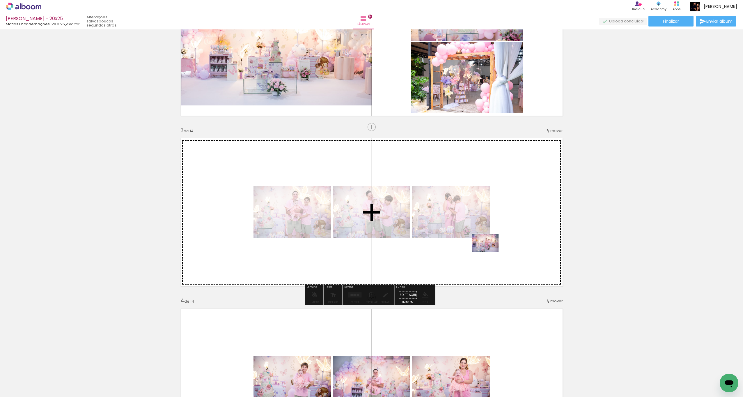
drag, startPoint x: 476, startPoint y: 374, endPoint x: 487, endPoint y: 279, distance: 95.9
click at [488, 252] on quentale-workspace at bounding box center [371, 198] width 743 height 397
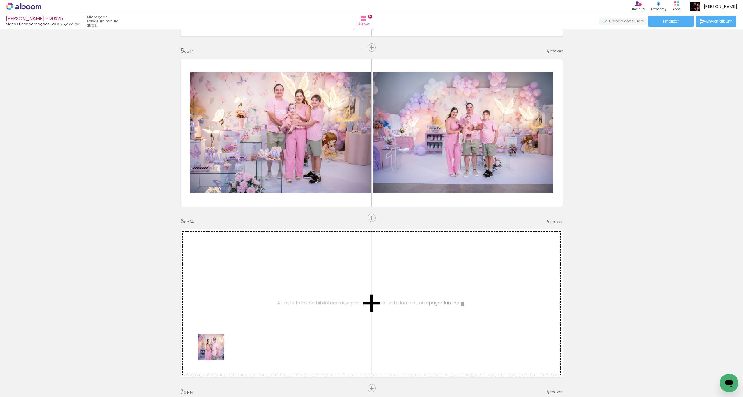
scroll to position [0, 109]
drag, startPoint x: 168, startPoint y: 377, endPoint x: 162, endPoint y: 290, distance: 87.6
click at [253, 290] on quentale-workspace at bounding box center [371, 198] width 743 height 397
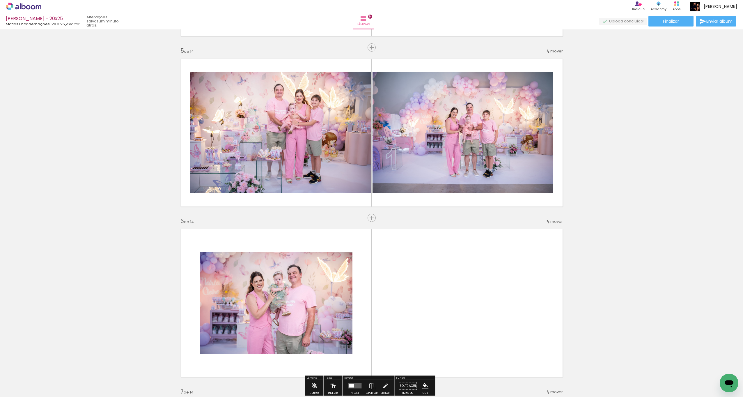
click at [146, 375] on div at bounding box center [144, 377] width 29 height 19
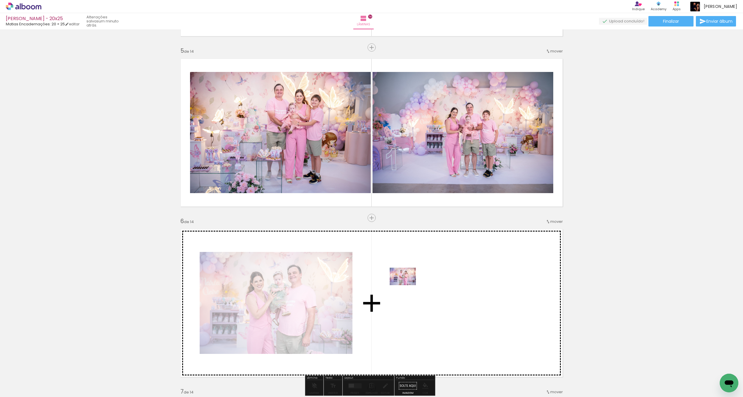
drag, startPoint x: 142, startPoint y: 375, endPoint x: 334, endPoint y: 321, distance: 198.9
click at [406, 285] on quentale-workspace at bounding box center [371, 198] width 743 height 397
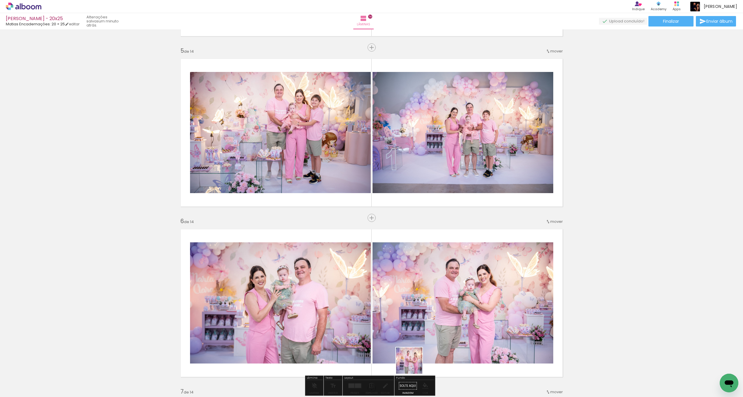
drag, startPoint x: 417, startPoint y: 382, endPoint x: 399, endPoint y: 330, distance: 54.8
click at [395, 321] on quentale-workspace at bounding box center [371, 198] width 743 height 397
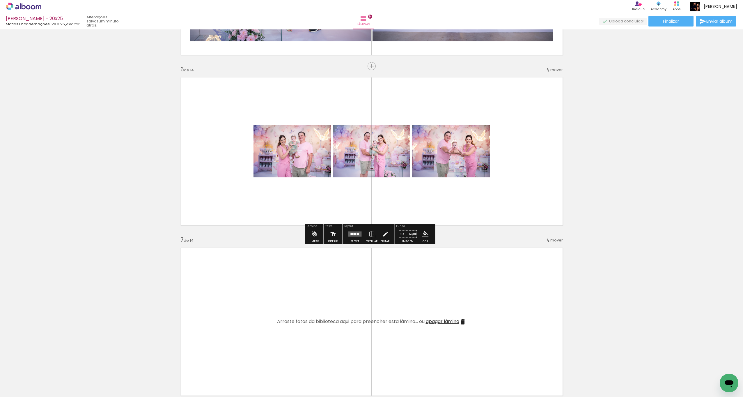
scroll to position [825, 0]
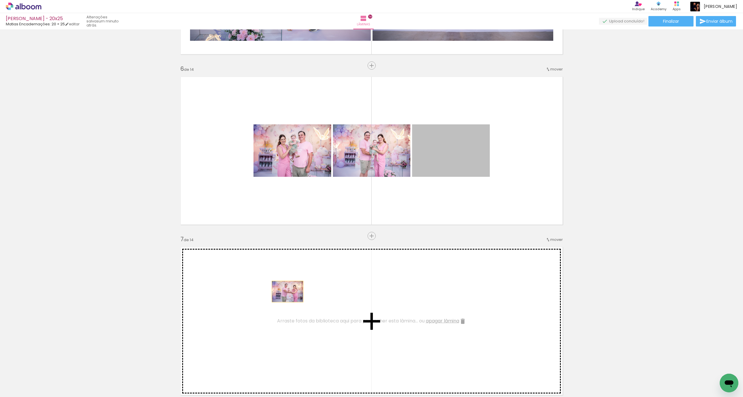
drag, startPoint x: 454, startPoint y: 157, endPoint x: 50, endPoint y: 370, distance: 456.5
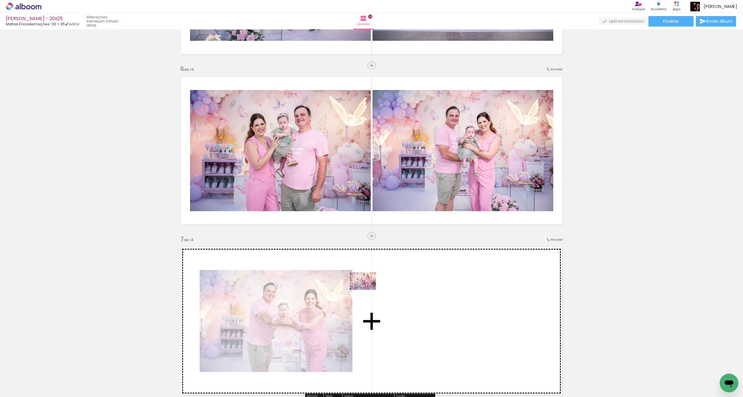
drag, startPoint x: 63, startPoint y: 383, endPoint x: 193, endPoint y: 343, distance: 135.7
click at [363, 292] on quentale-workspace at bounding box center [371, 198] width 743 height 397
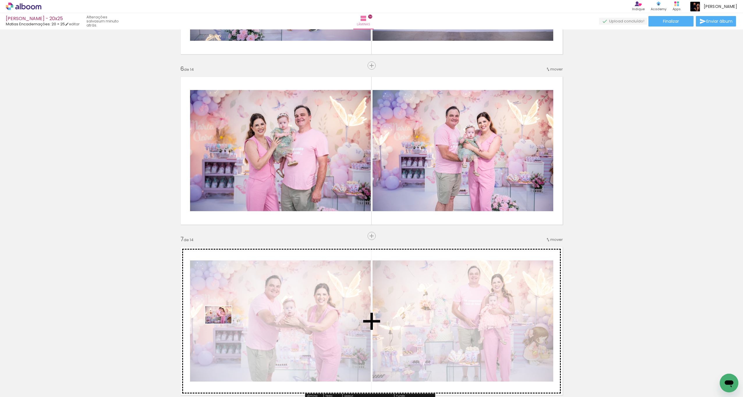
drag, startPoint x: 62, startPoint y: 383, endPoint x: 326, endPoint y: 355, distance: 265.6
click at [259, 308] on quentale-workspace at bounding box center [371, 198] width 743 height 397
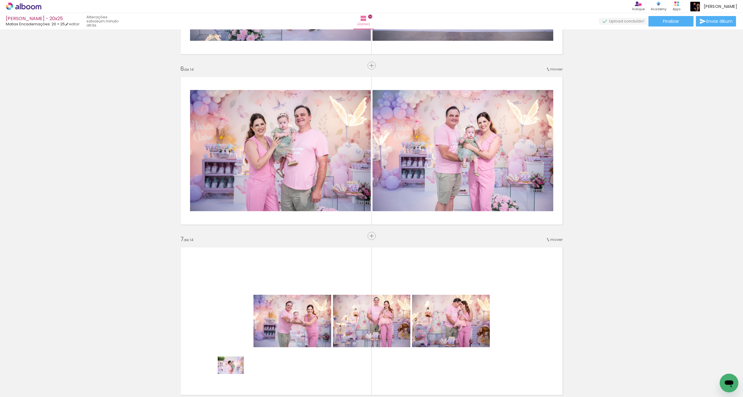
drag, startPoint x: 223, startPoint y: 381, endPoint x: 229, endPoint y: 379, distance: 7.1
click at [230, 379] on div at bounding box center [221, 377] width 29 height 19
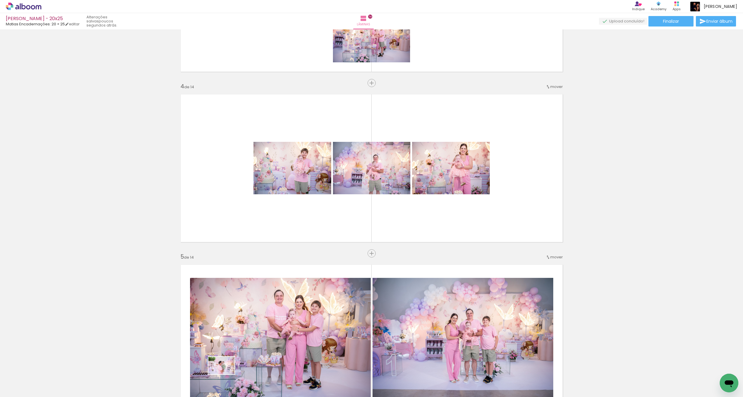
scroll to position [1, 0]
drag, startPoint x: 232, startPoint y: 382, endPoint x: 222, endPoint y: 394, distance: 15.3
click at [48, 396] on iron-horizontal-list at bounding box center [42, 378] width 12 height 36
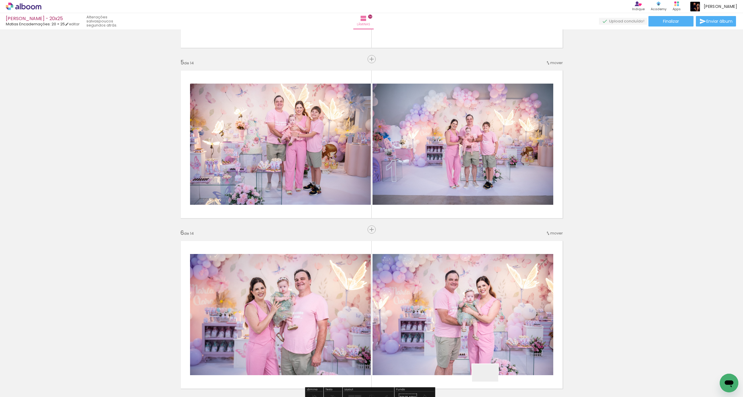
scroll to position [0, 458]
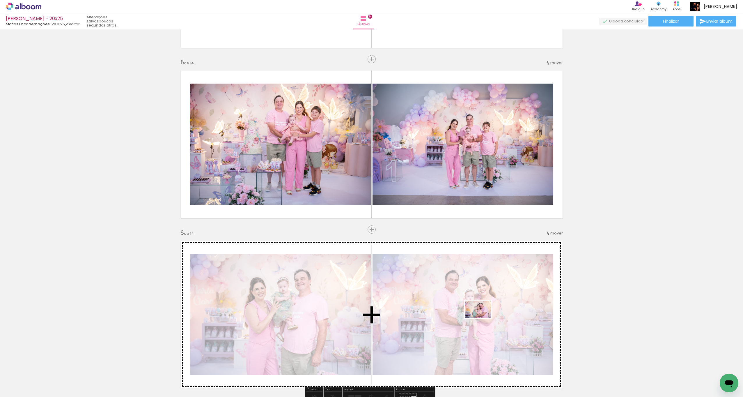
drag, startPoint x: 488, startPoint y: 382, endPoint x: 408, endPoint y: 301, distance: 114.0
click at [481, 317] on quentale-workspace at bounding box center [371, 198] width 743 height 397
